Goal: Find specific page/section: Find specific page/section

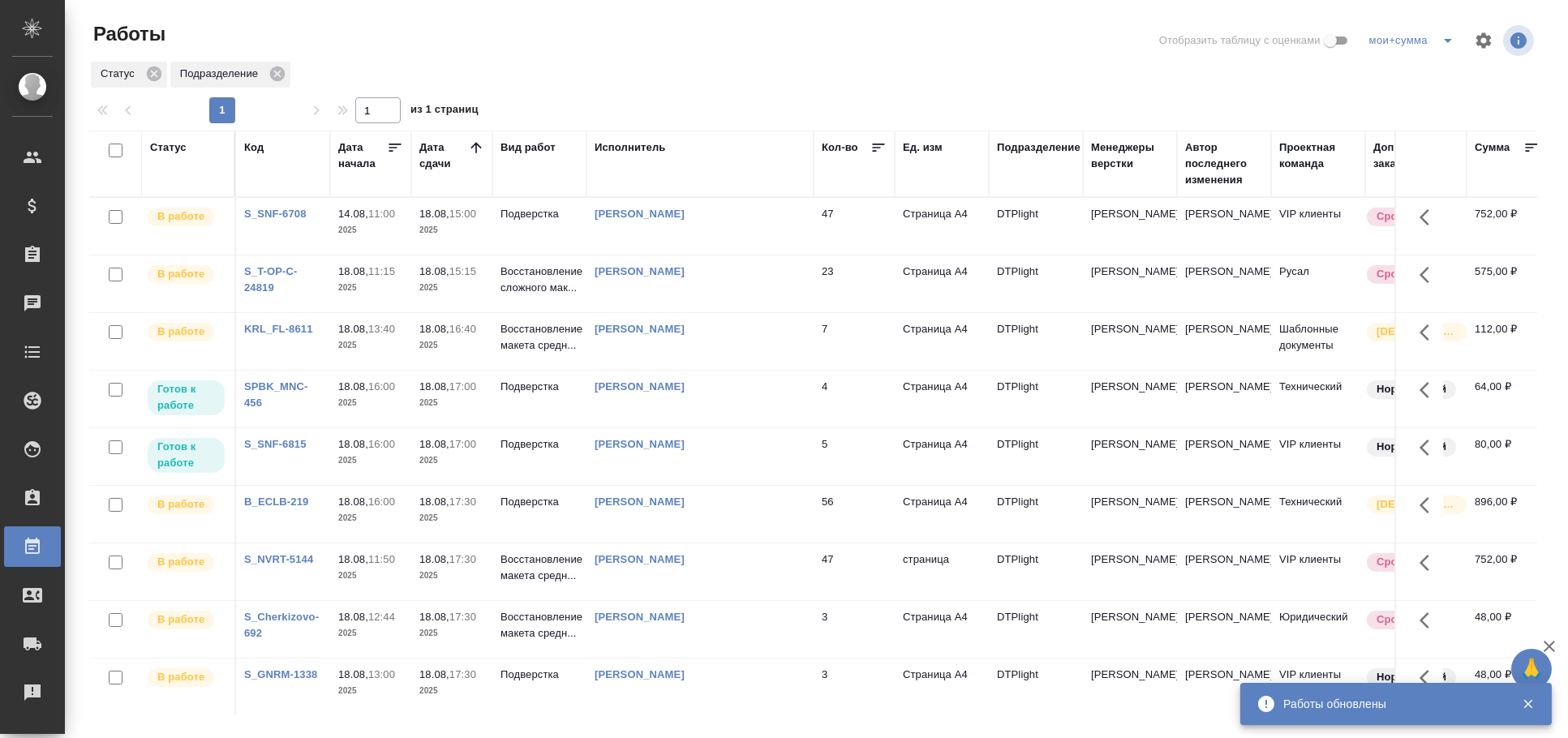
click at [390, 40] on div "Работы" at bounding box center [332, 34] width 487 height 26
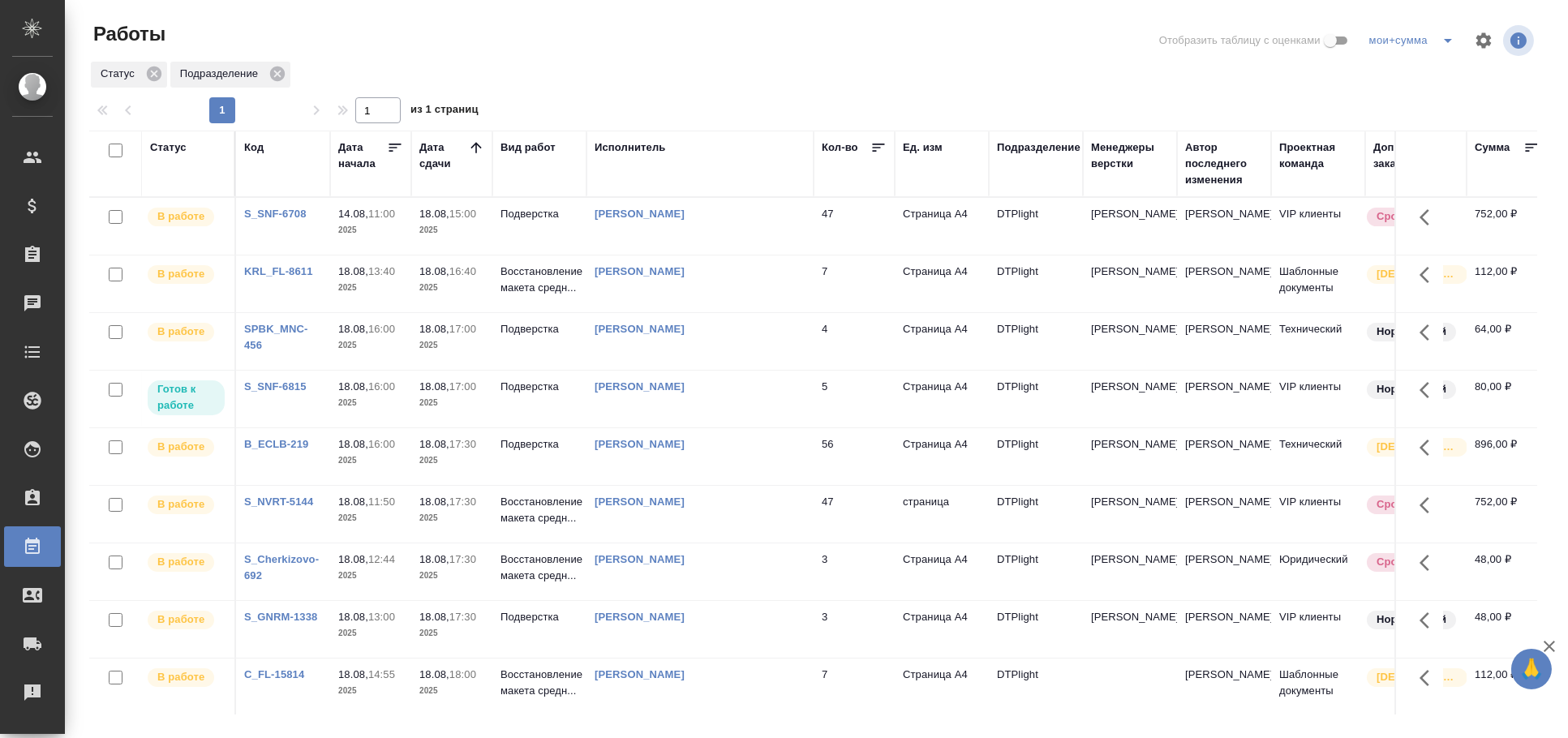
click at [169, 152] on div "Статус" at bounding box center [169, 148] width 36 height 17
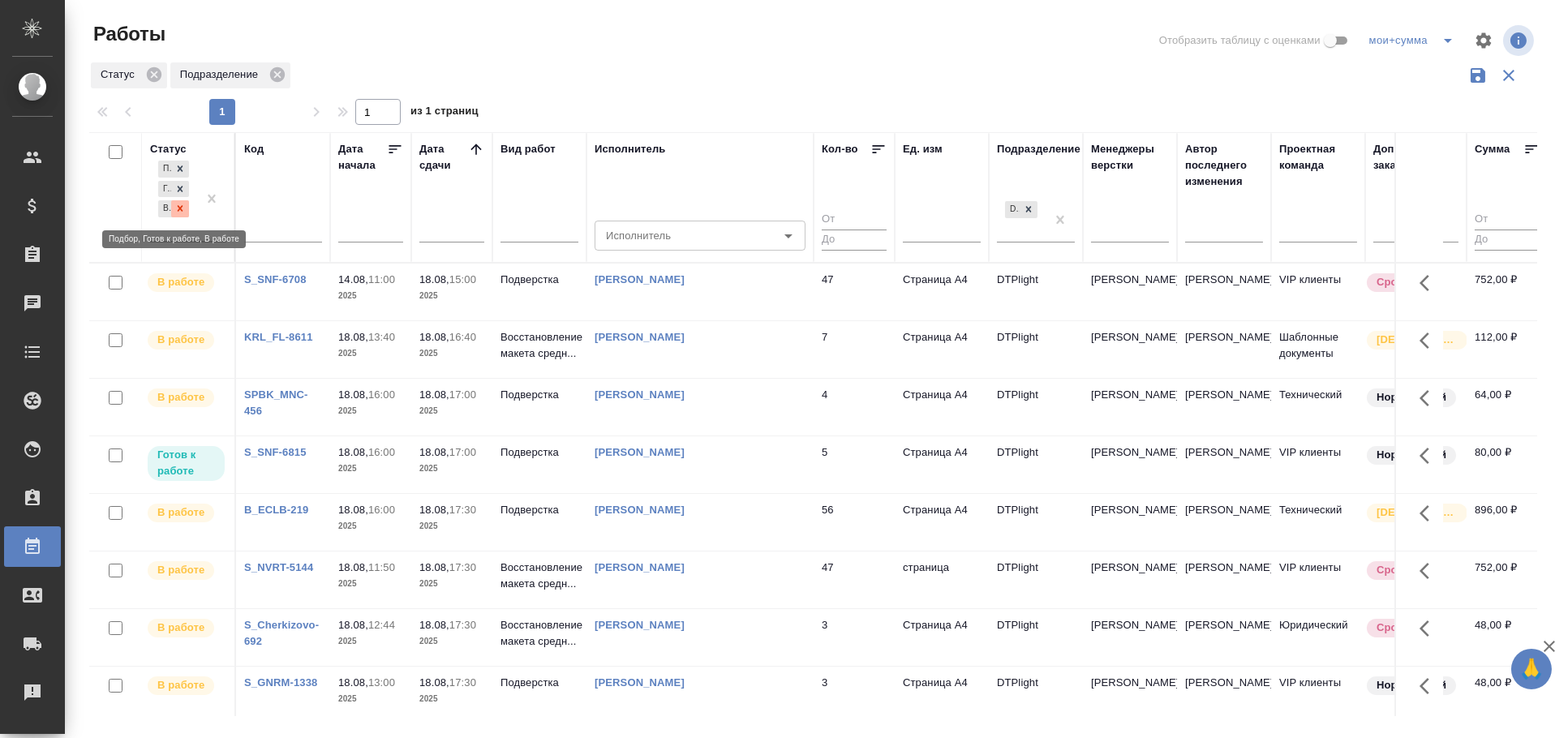
click at [188, 206] on div at bounding box center [180, 208] width 18 height 17
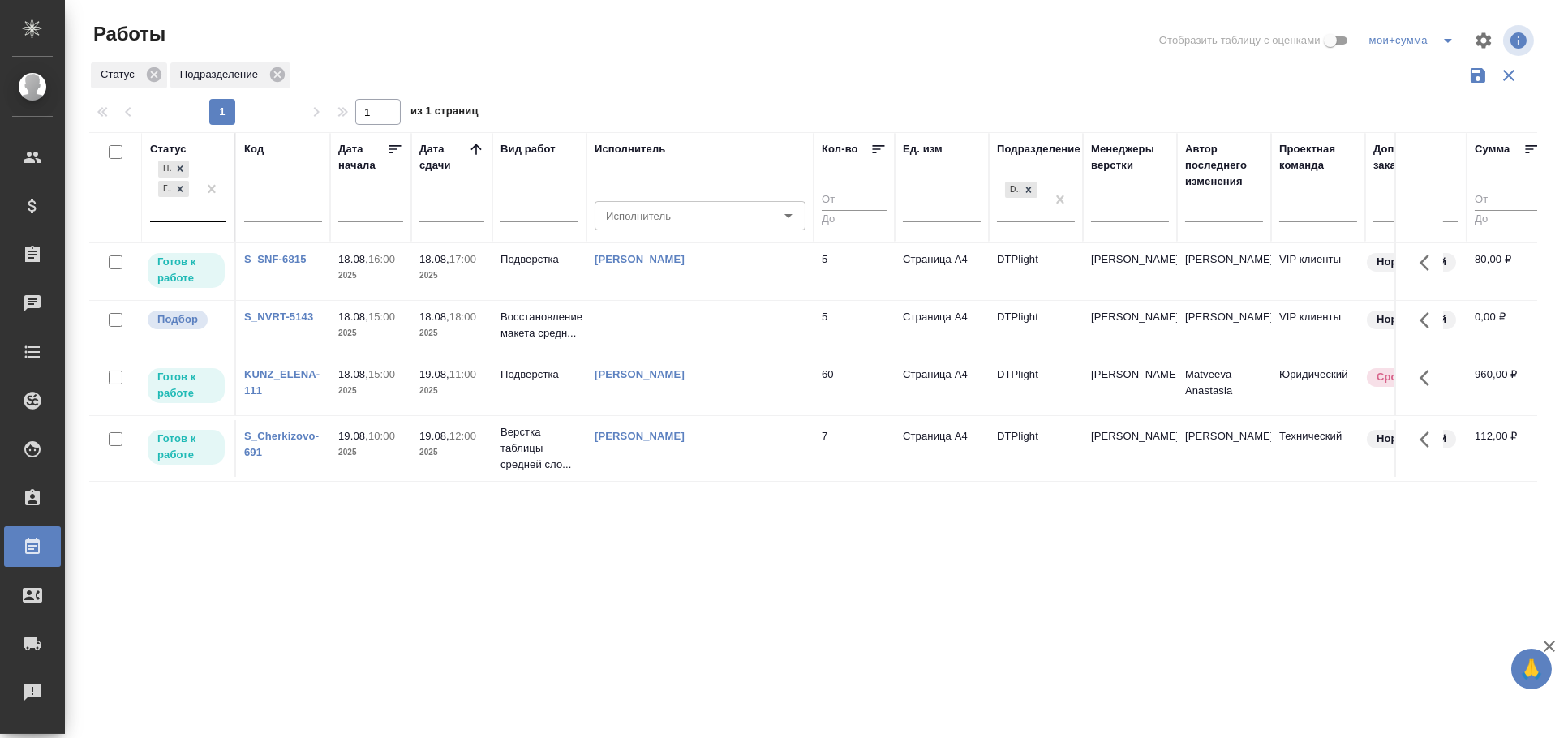
click at [732, 300] on td at bounding box center [700, 271] width 227 height 57
